Goal: Task Accomplishment & Management: Complete application form

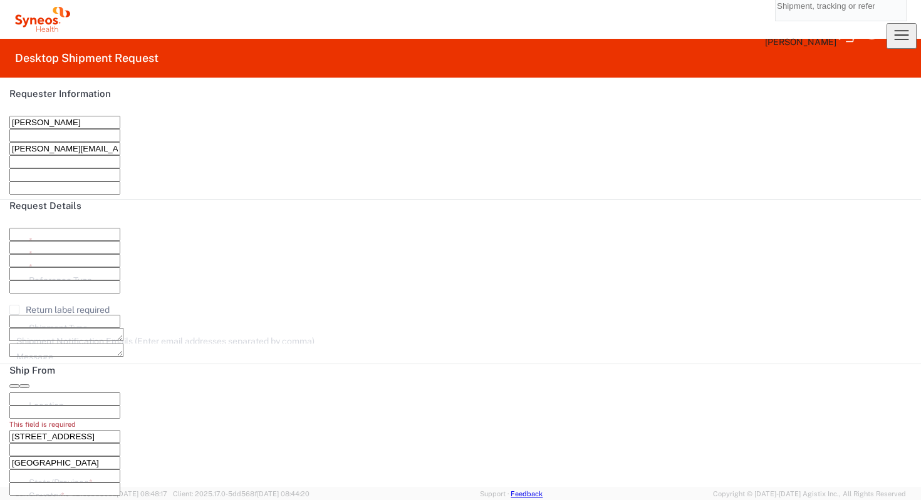
type input "6177"
type input "[US_STATE]"
type input "[GEOGRAPHIC_DATA]"
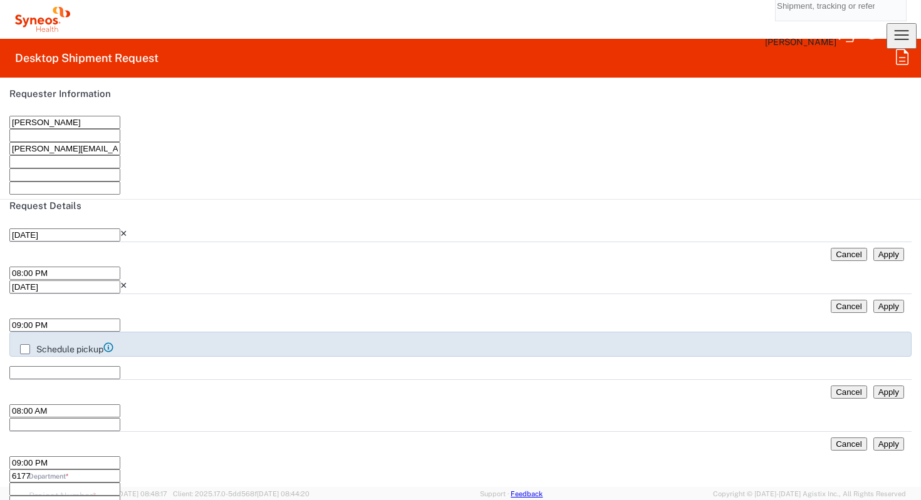
type input "Syneos Health Communications-[GEOGRAPHIC_DATA] [GEOGRAPHIC_DATA]"
click at [892, 25] on icon "button" at bounding box center [901, 35] width 20 height 20
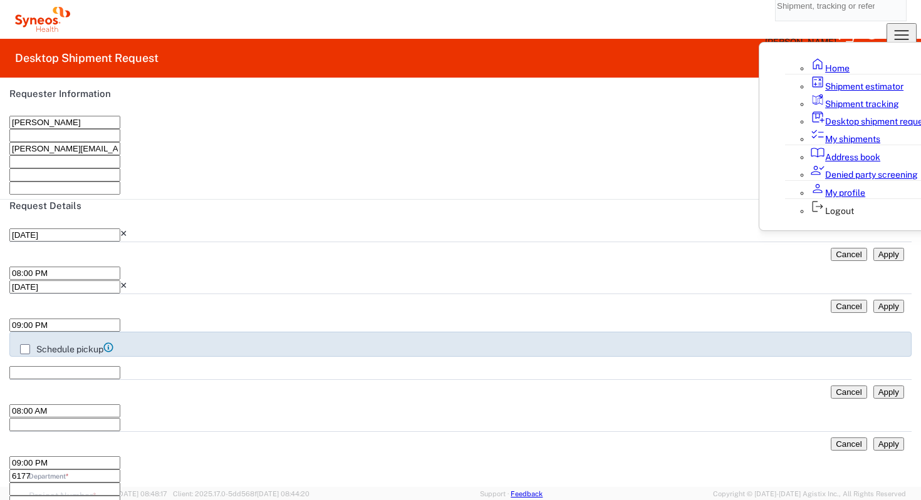
click at [810, 144] on link "My shipments" at bounding box center [845, 139] width 70 height 10
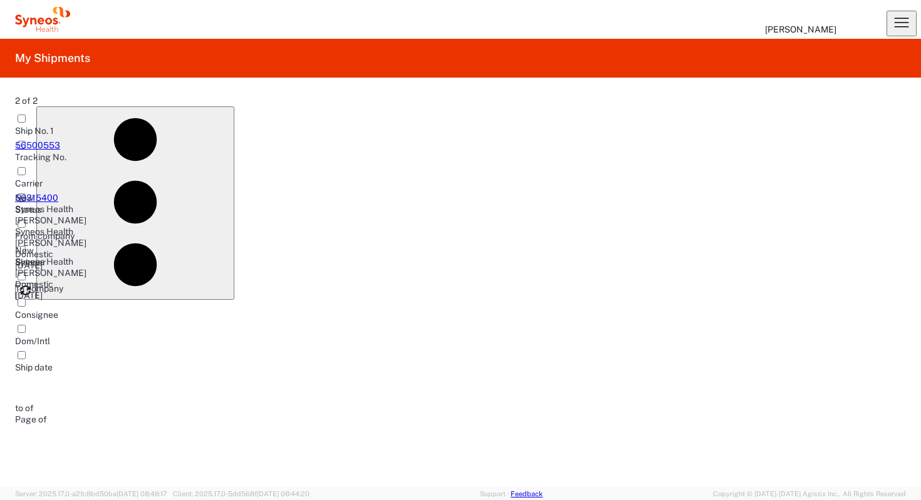
click at [86, 238] on span "[PERSON_NAME]" at bounding box center [50, 243] width 71 height 10
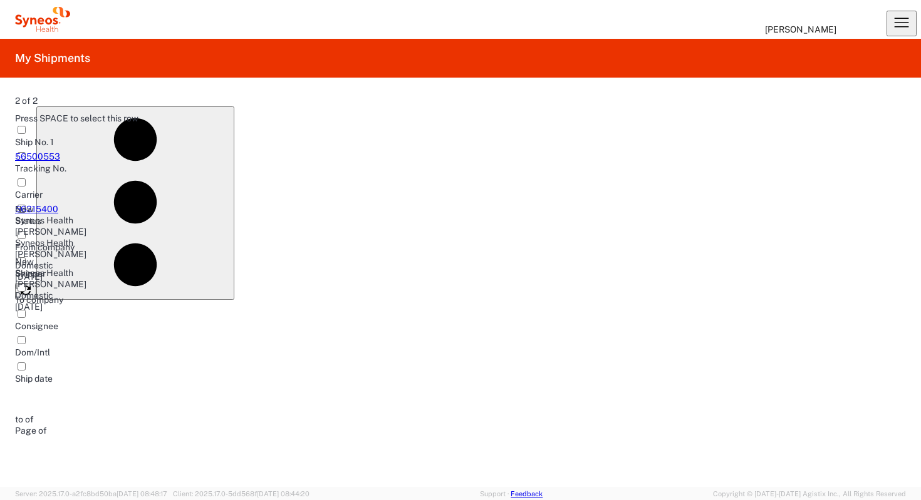
click at [106, 204] on div at bounding box center [60, 204] width 91 height 0
click at [34, 204] on span "New" at bounding box center [24, 209] width 19 height 10
click at [42, 154] on link "56500553" at bounding box center [37, 157] width 45 height 10
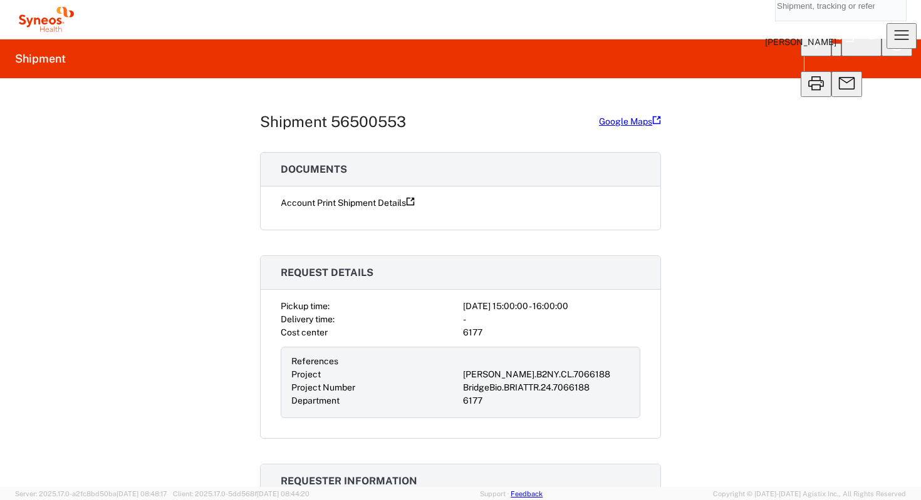
click at [328, 208] on link "Account Print Shipment Details" at bounding box center [348, 203] width 134 height 10
click at [846, 53] on icon "button" at bounding box center [861, 38] width 30 height 30
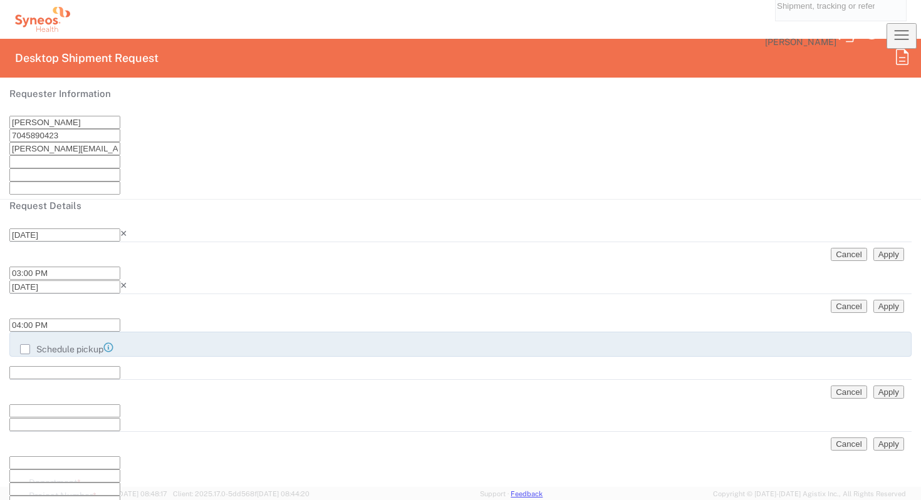
type input "Small Box"
type input "6177"
type input "[PERSON_NAME].B2NY.CL.7066188"
type input "[US_STATE]"
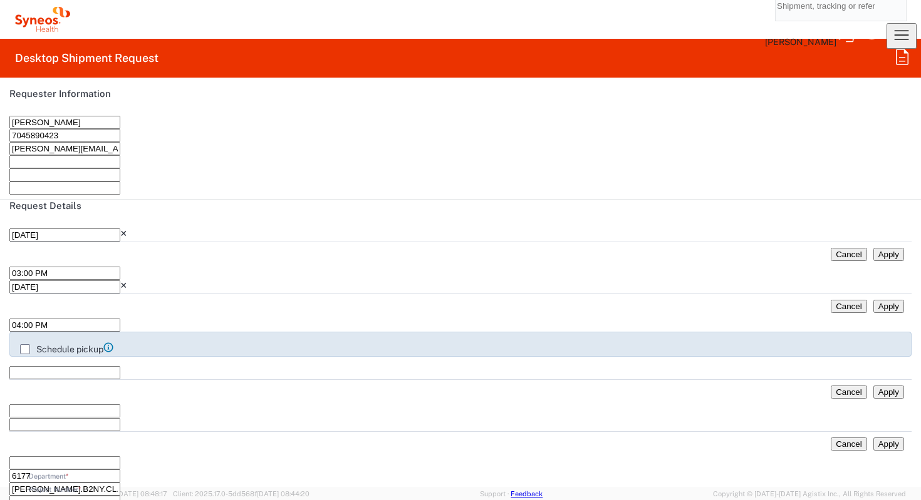
type input "BridgeBio.BRIATTR.24.7066188"
click at [120, 277] on input "03:00 PM" at bounding box center [64, 273] width 111 height 13
click at [120, 274] on input "03:00 PM" at bounding box center [64, 273] width 111 height 13
click at [9, 272] on icon at bounding box center [9, 273] width 0 height 10
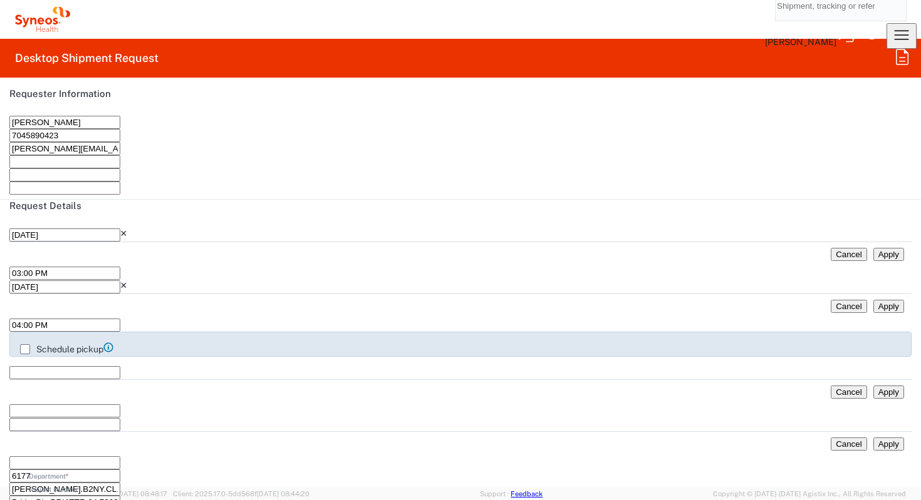
click at [120, 279] on input "03:00 PM" at bounding box center [64, 273] width 111 height 13
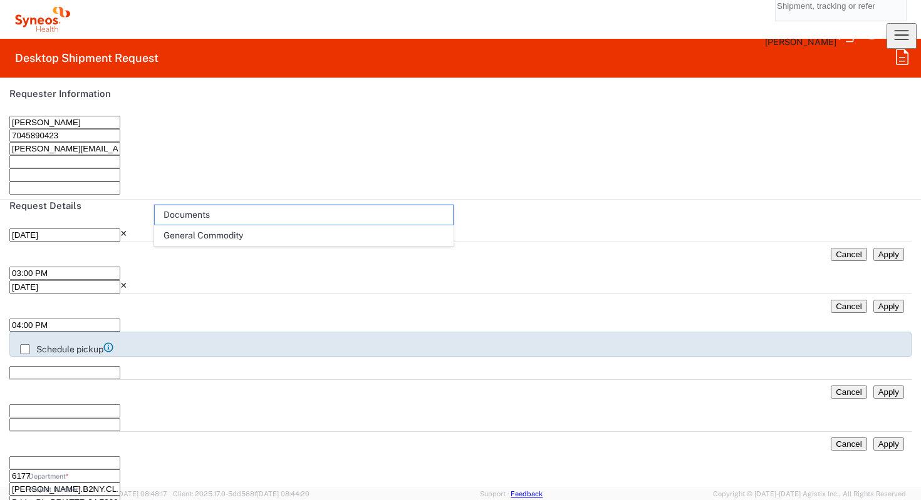
click at [216, 230] on span "General Commodity" at bounding box center [304, 235] width 298 height 19
type input "General Commodity"
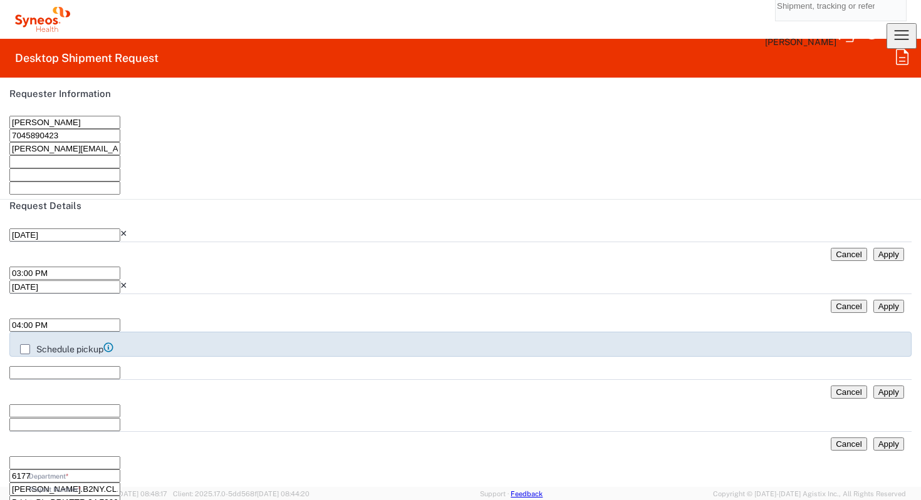
paste textarea "HARD DRIVE CONTAINING VIDEO RECORDING FOR VIEWING ONLY / HARD DRIVE CONTAINING …"
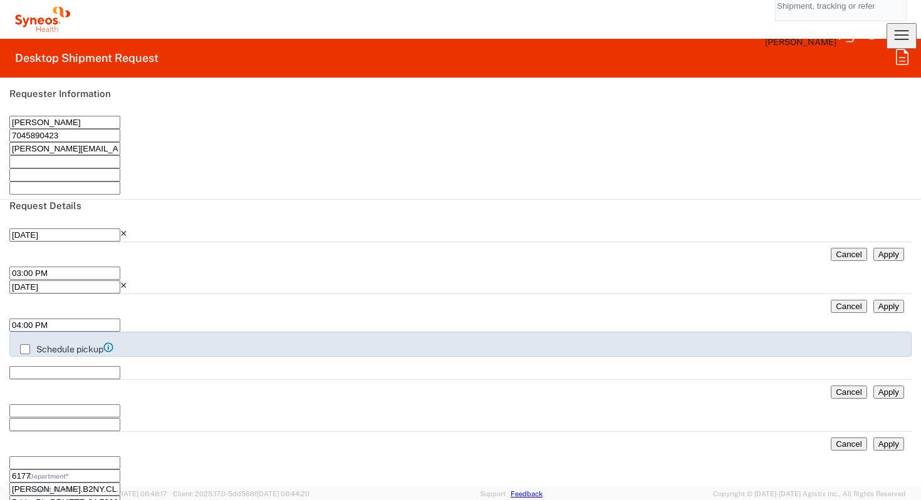
type textarea "VIDEO RECORDING FOR VIEWING ONLY / / / / /"
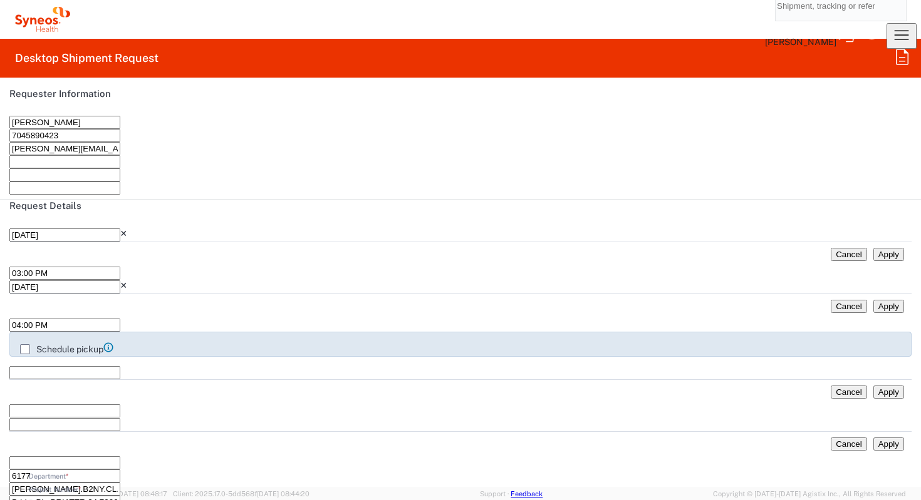
paste textarea "HARD DRIVE CONTAINING VIDEO RECORDING FOR VIEWING ONLY / HARD DRIVE CONTAINING …"
type textarea "HARD DRIVE CONTAINING VIDEO RECORDING FOR VIEWING ONLY / HARD DRIVE CONTAINING …"
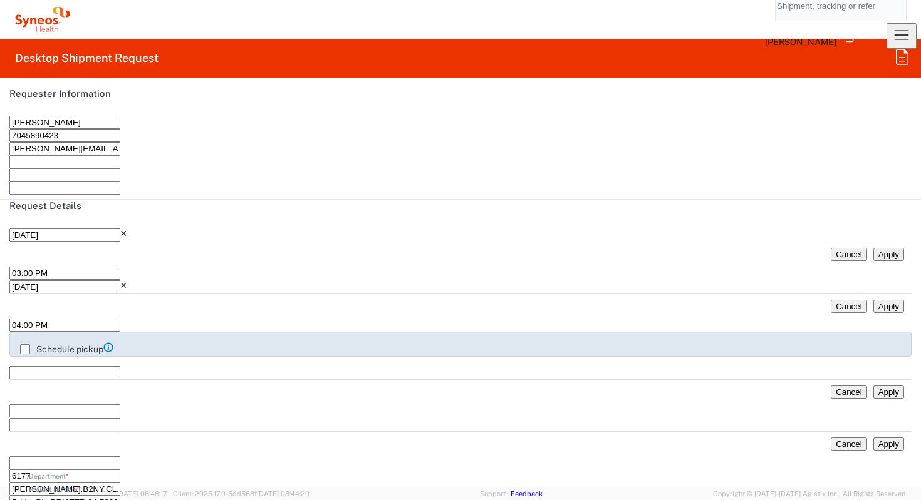
type input "HARD DRIVE CONTAINING VIDEO RECORDING FOR VIEWING ONLY"
type input "1"
type textarea "HARD DRIVE CONTAINING VIDEO RECORDING FOR VIEWING ONLY"
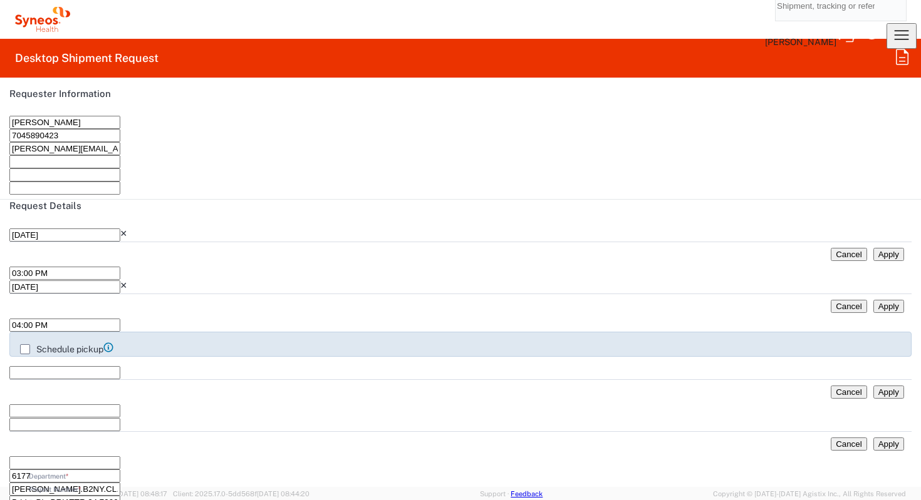
type input "[GEOGRAPHIC_DATA]"
type input "100"
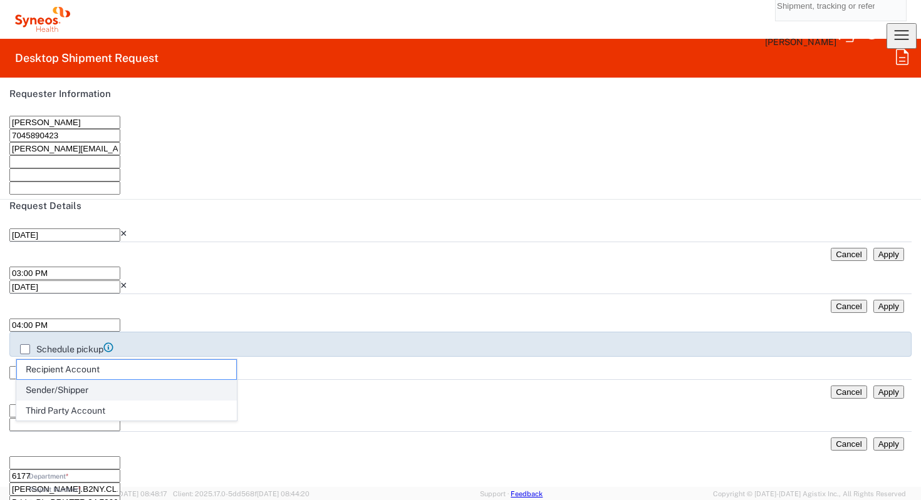
click at [212, 387] on span "Sender/Shipper" at bounding box center [126, 390] width 219 height 19
type input "Sender/Shipper"
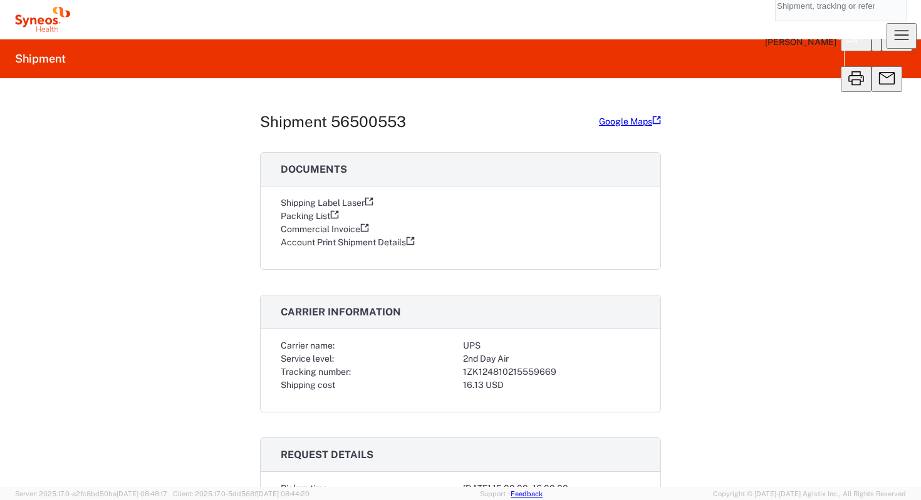
click at [336, 208] on link "Shipping Label Laser" at bounding box center [327, 203] width 93 height 10
